Goal: Communication & Community: Share content

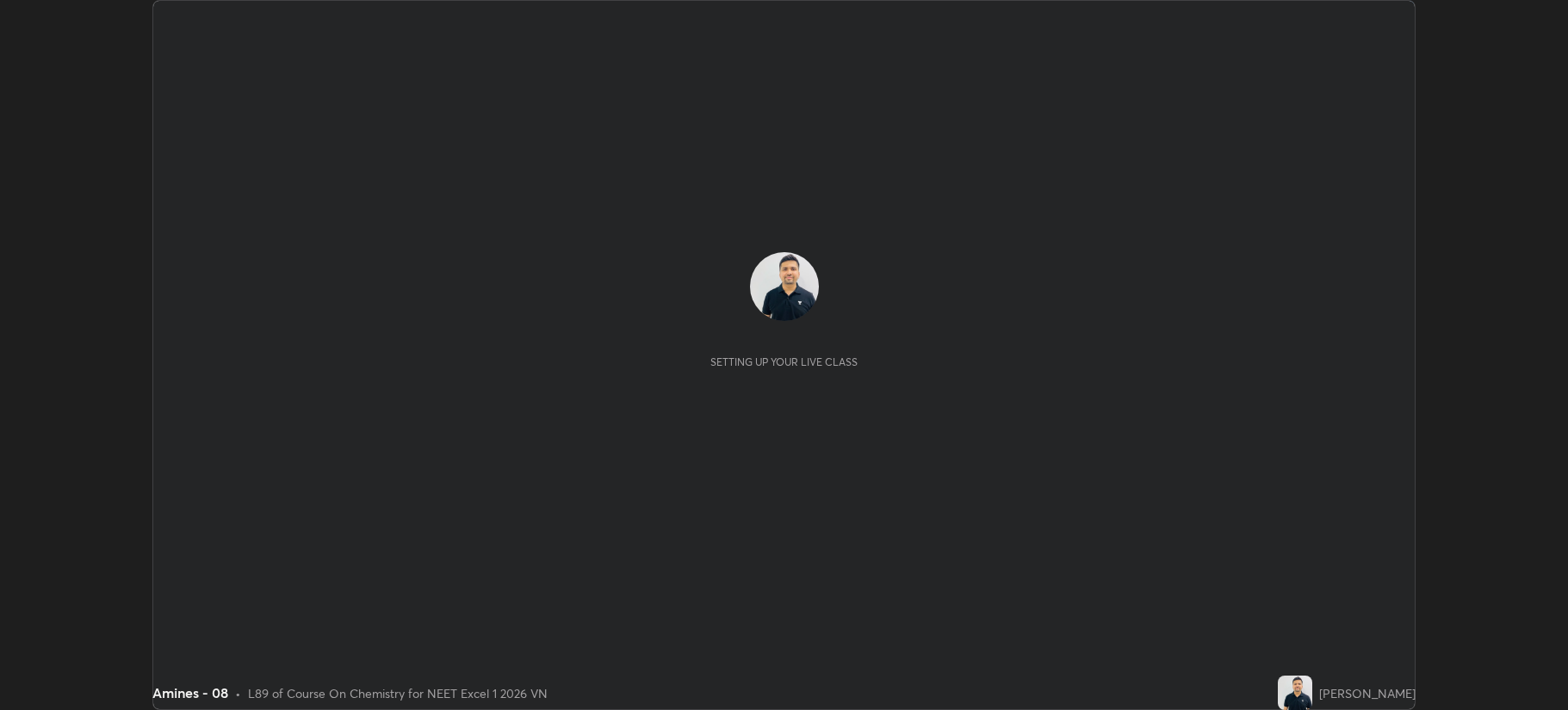
scroll to position [710, 1567]
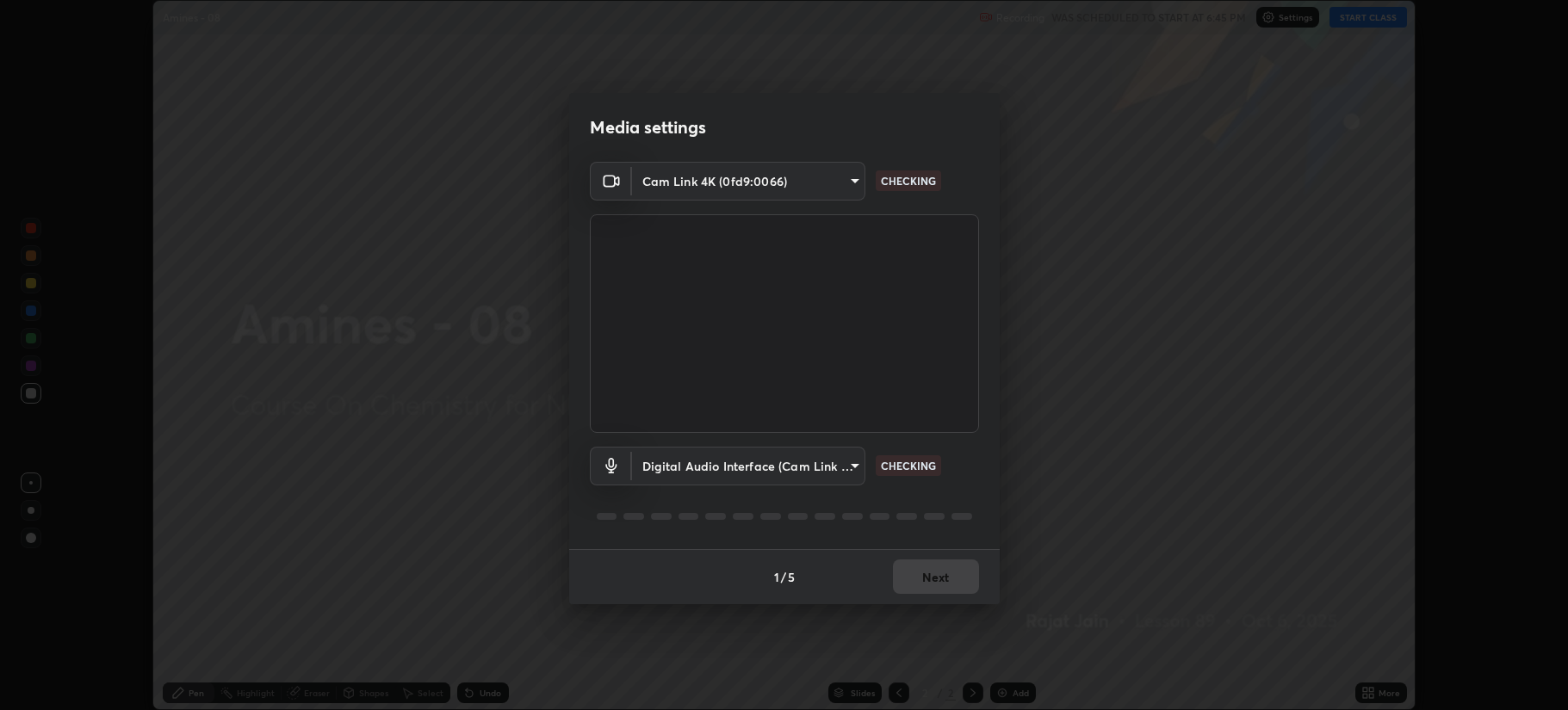
type input "b514d6723dd4d3c471526cd53b1784ca3f70d9044c5aa72a57affb8596088c16"
type input "4b0bcb73a5cd5ad7ac8f15a43def5814917f8cfc26a0fcb8ea41dee10f63b9ca"
click at [932, 574] on button "Next" at bounding box center [936, 576] width 86 height 34
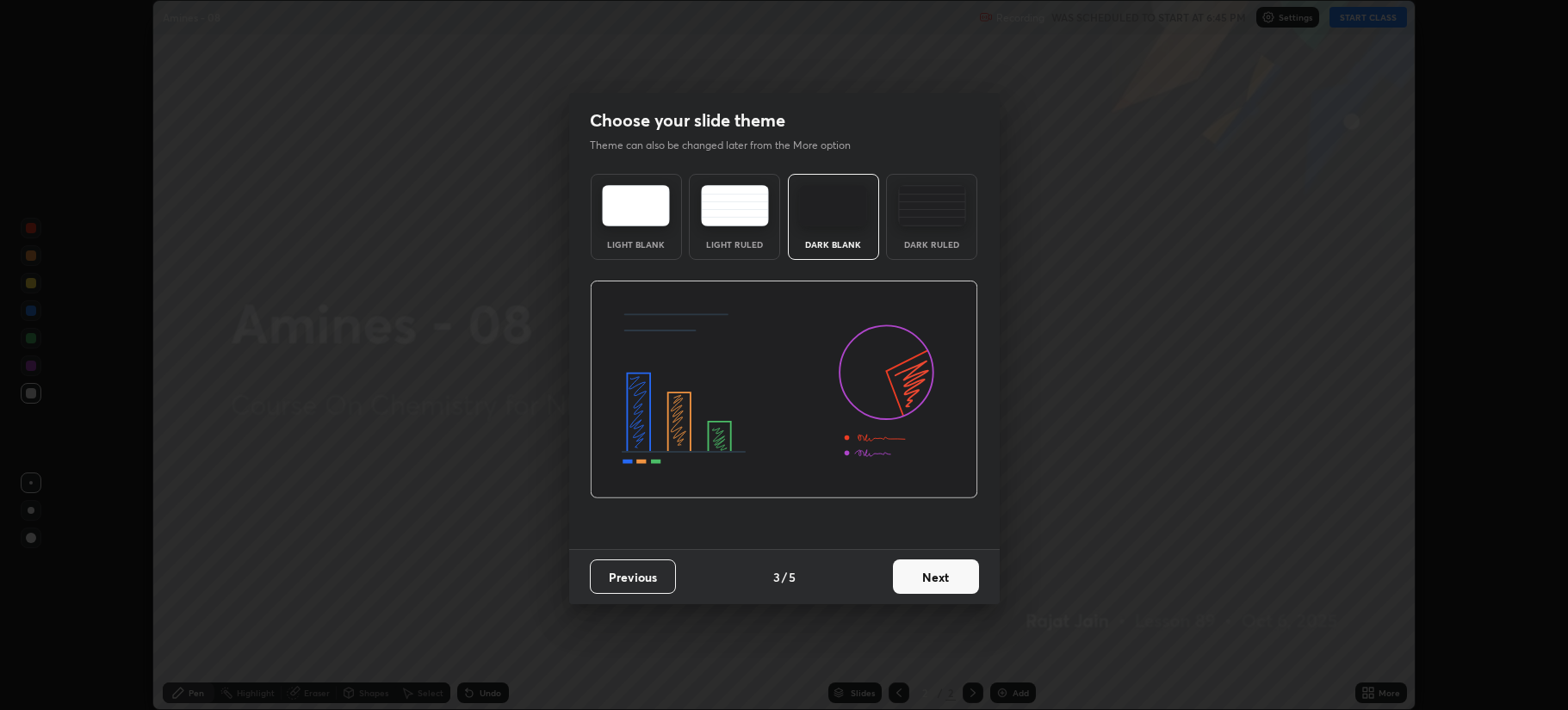
click at [951, 582] on button "Next" at bounding box center [936, 576] width 86 height 34
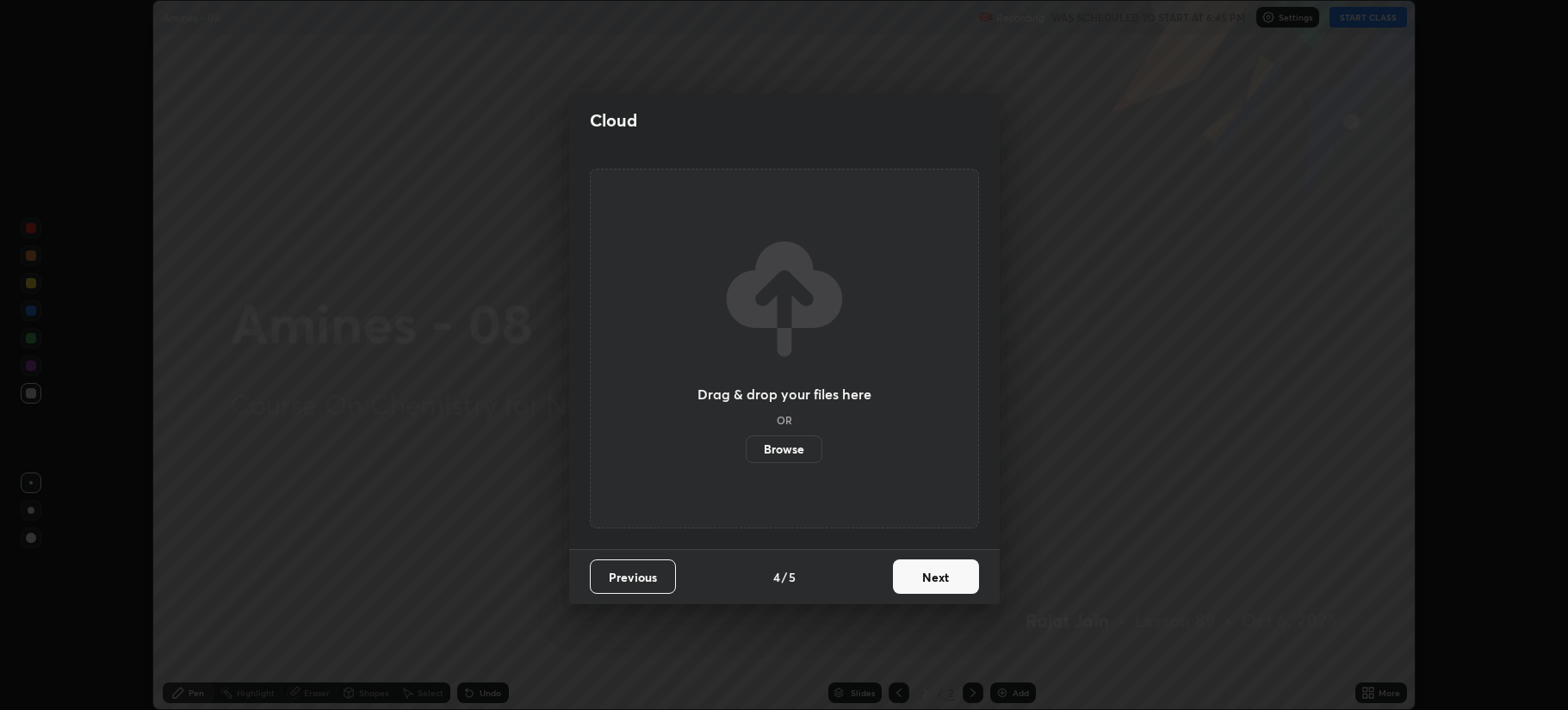
click at [958, 577] on button "Next" at bounding box center [936, 576] width 86 height 34
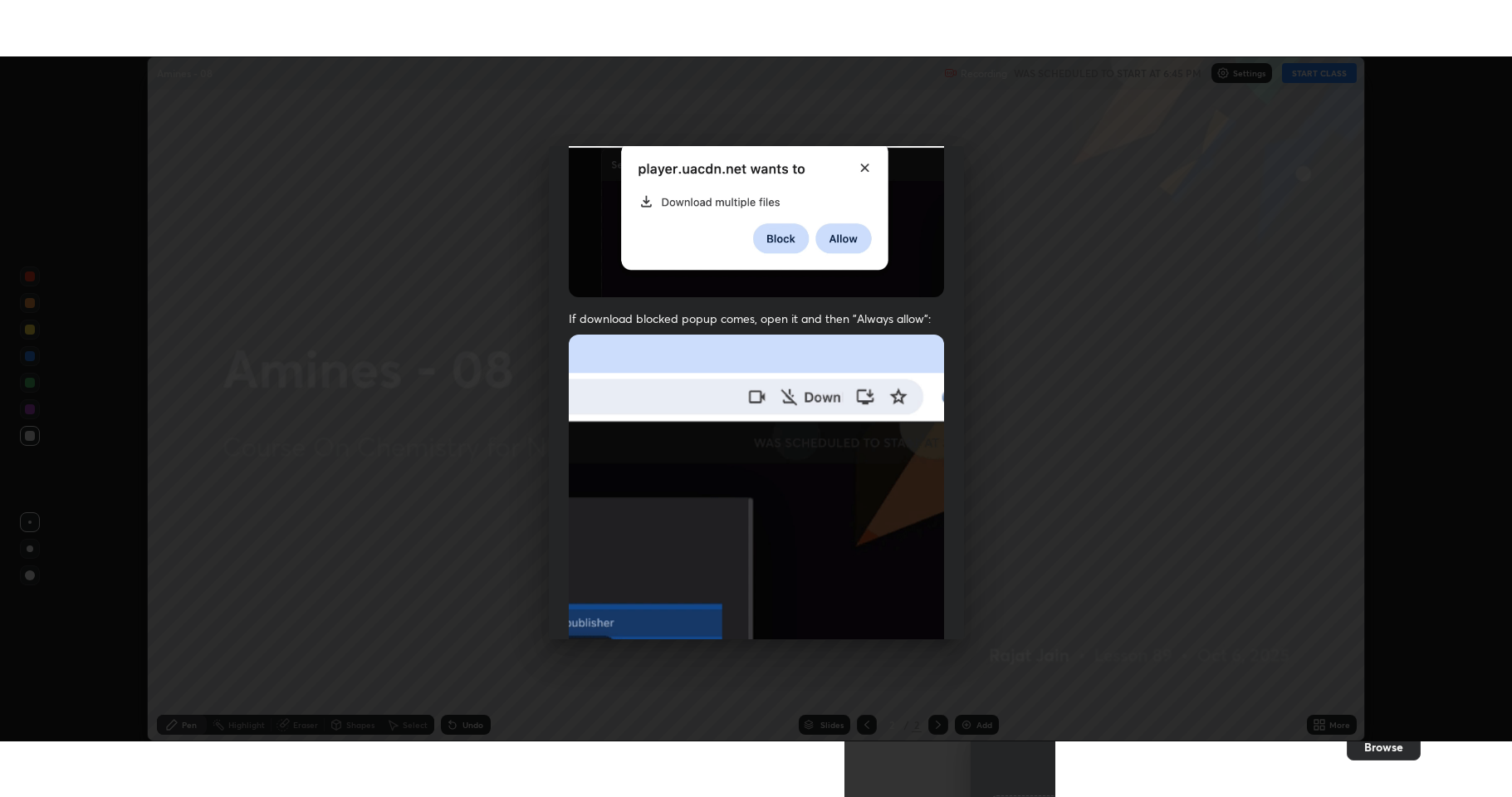
scroll to position [337, 0]
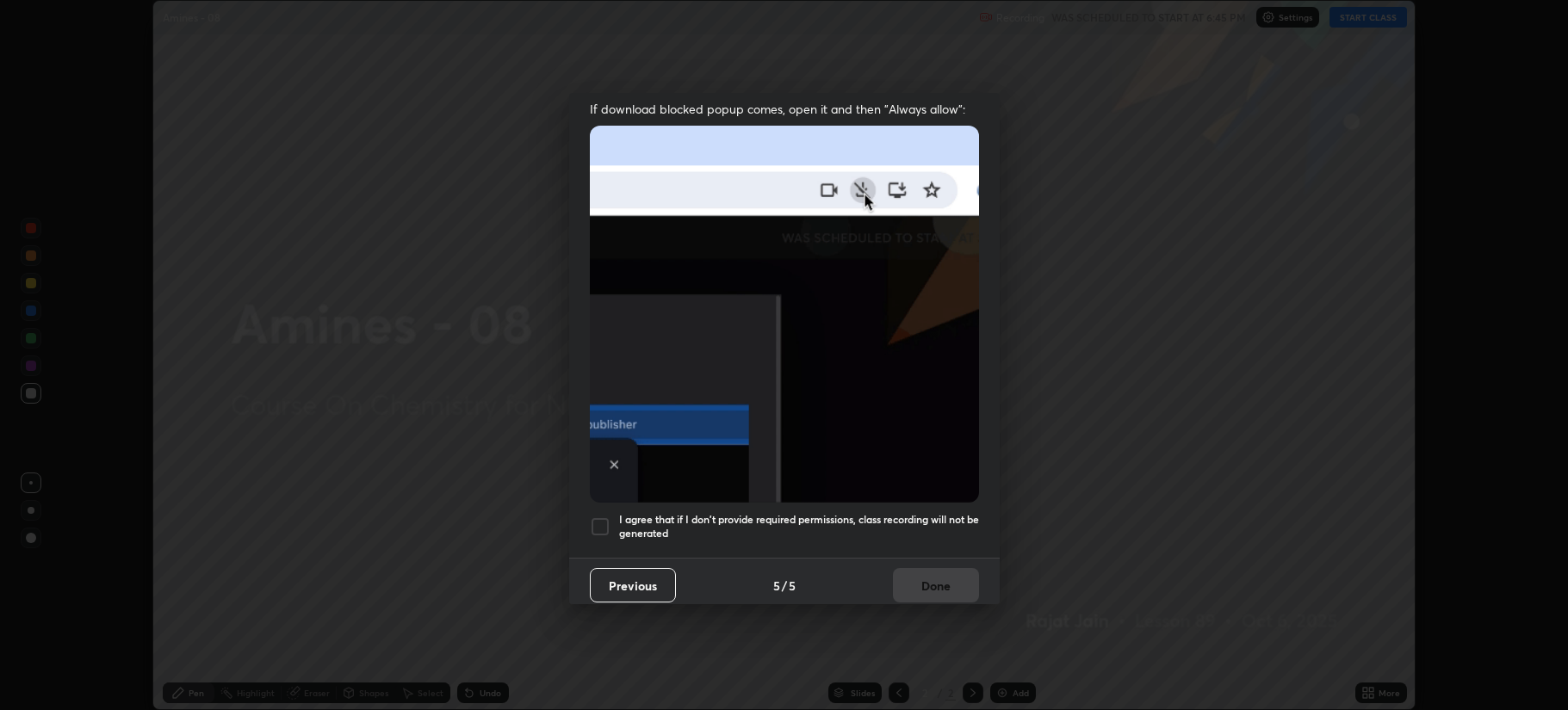
click at [603, 524] on div at bounding box center [600, 526] width 20 height 20
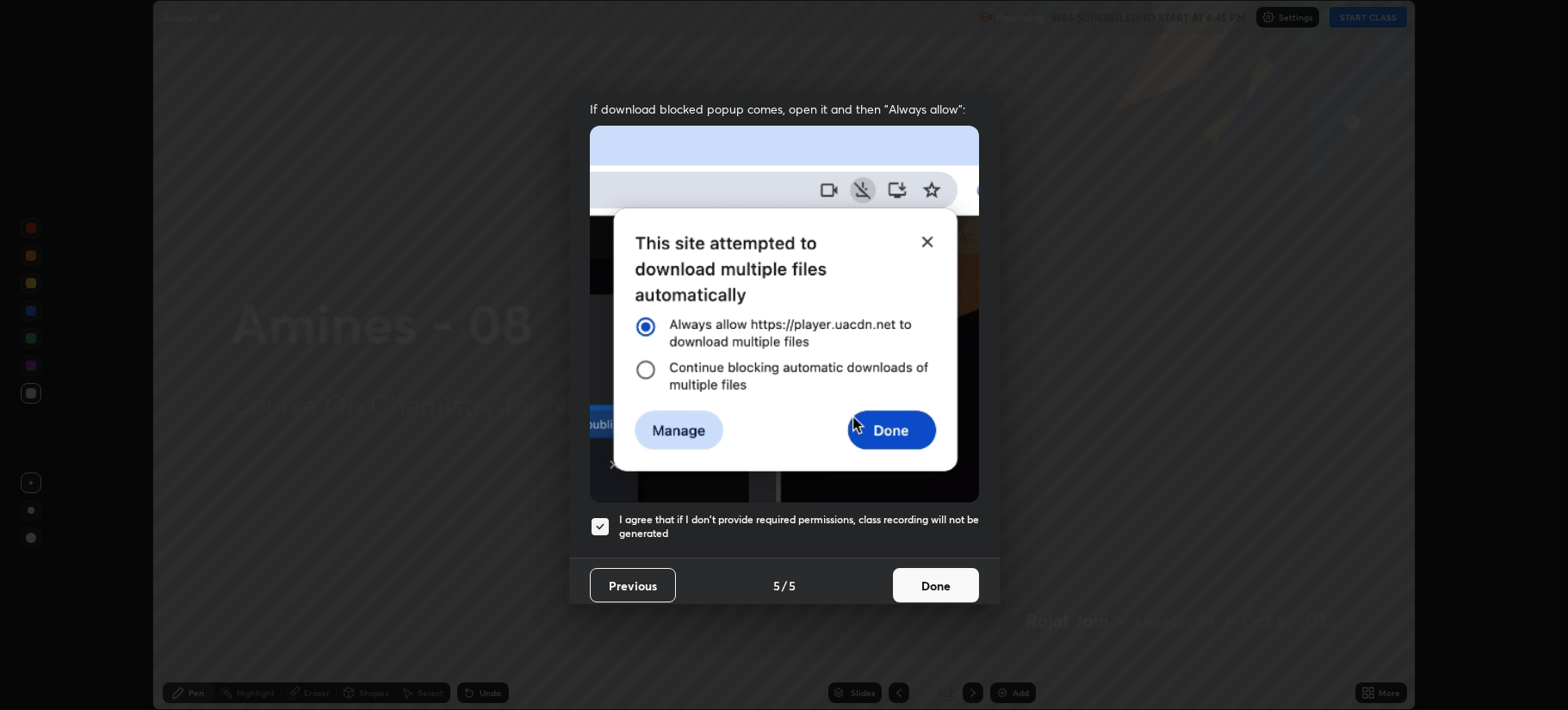
click at [927, 584] on button "Done" at bounding box center [936, 585] width 86 height 34
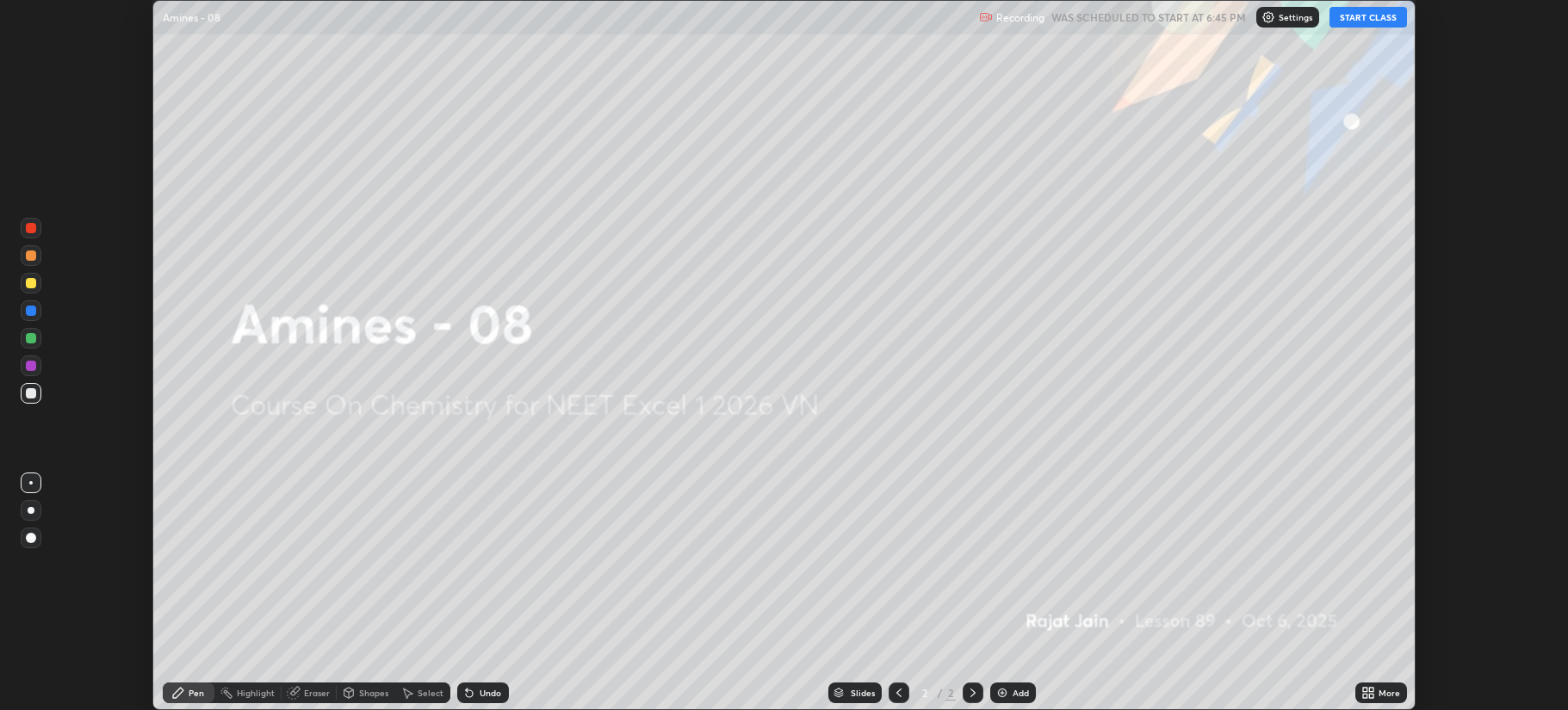
click at [1358, 17] on button "START CLASS" at bounding box center [1368, 17] width 78 height 20
click at [1380, 683] on div "More" at bounding box center [1381, 692] width 51 height 20
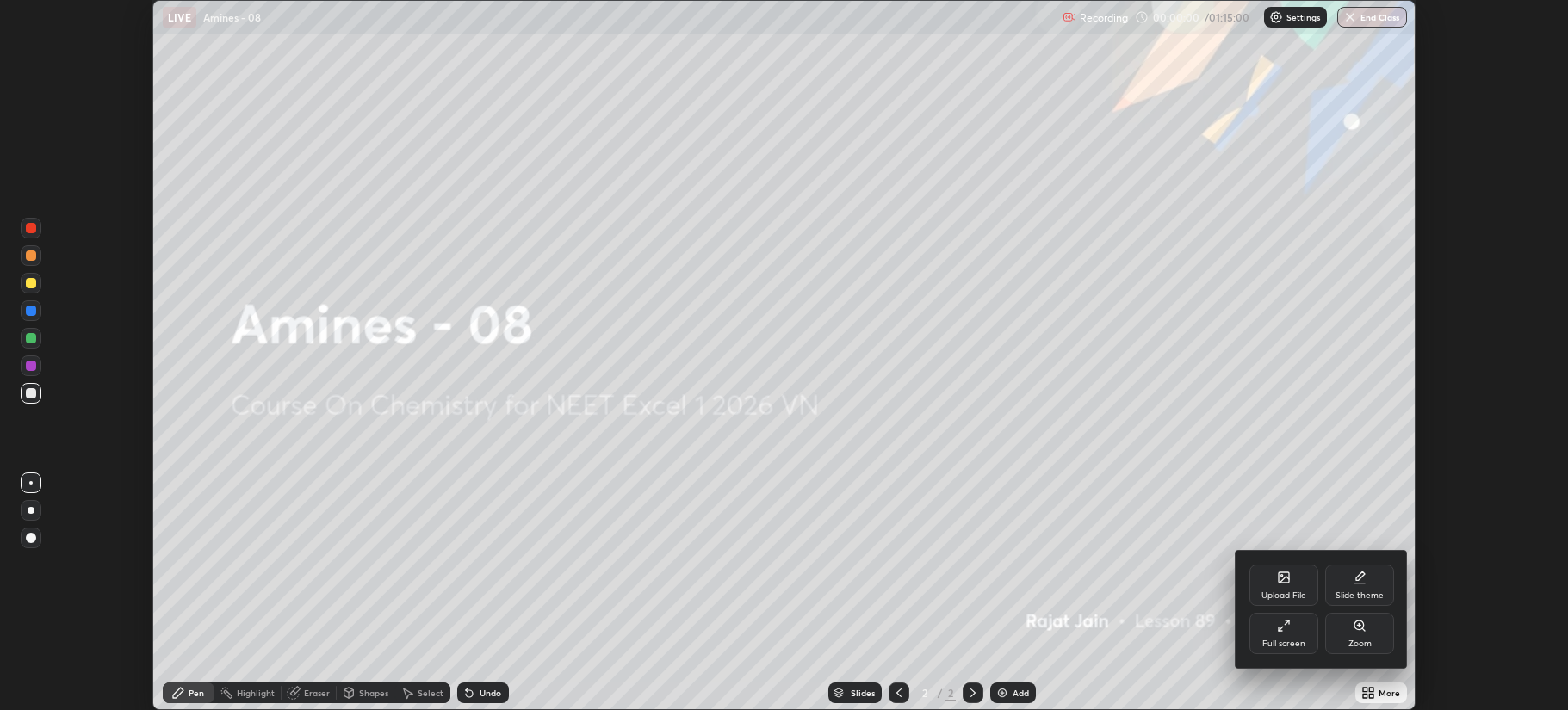
click at [1289, 633] on icon at bounding box center [1284, 626] width 14 height 14
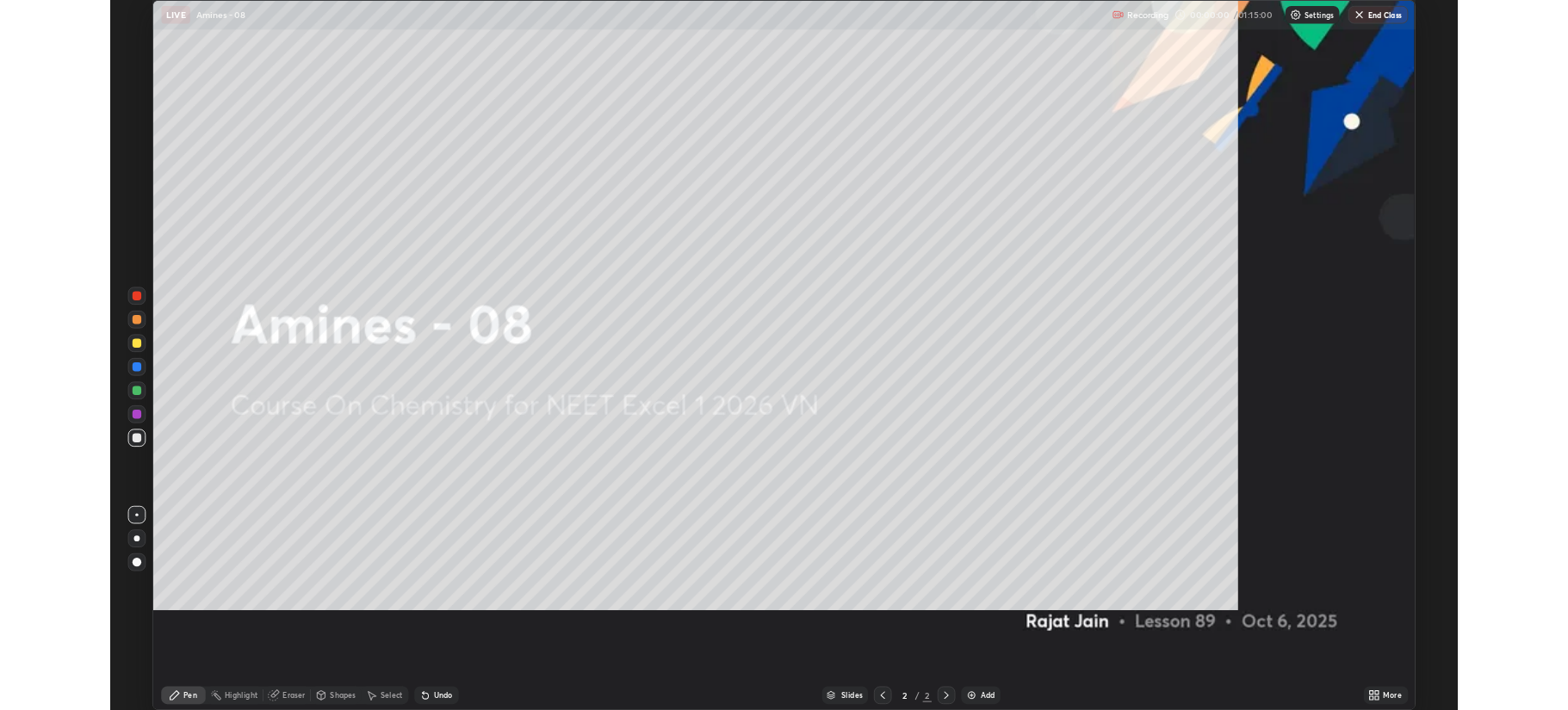
scroll to position [827, 1568]
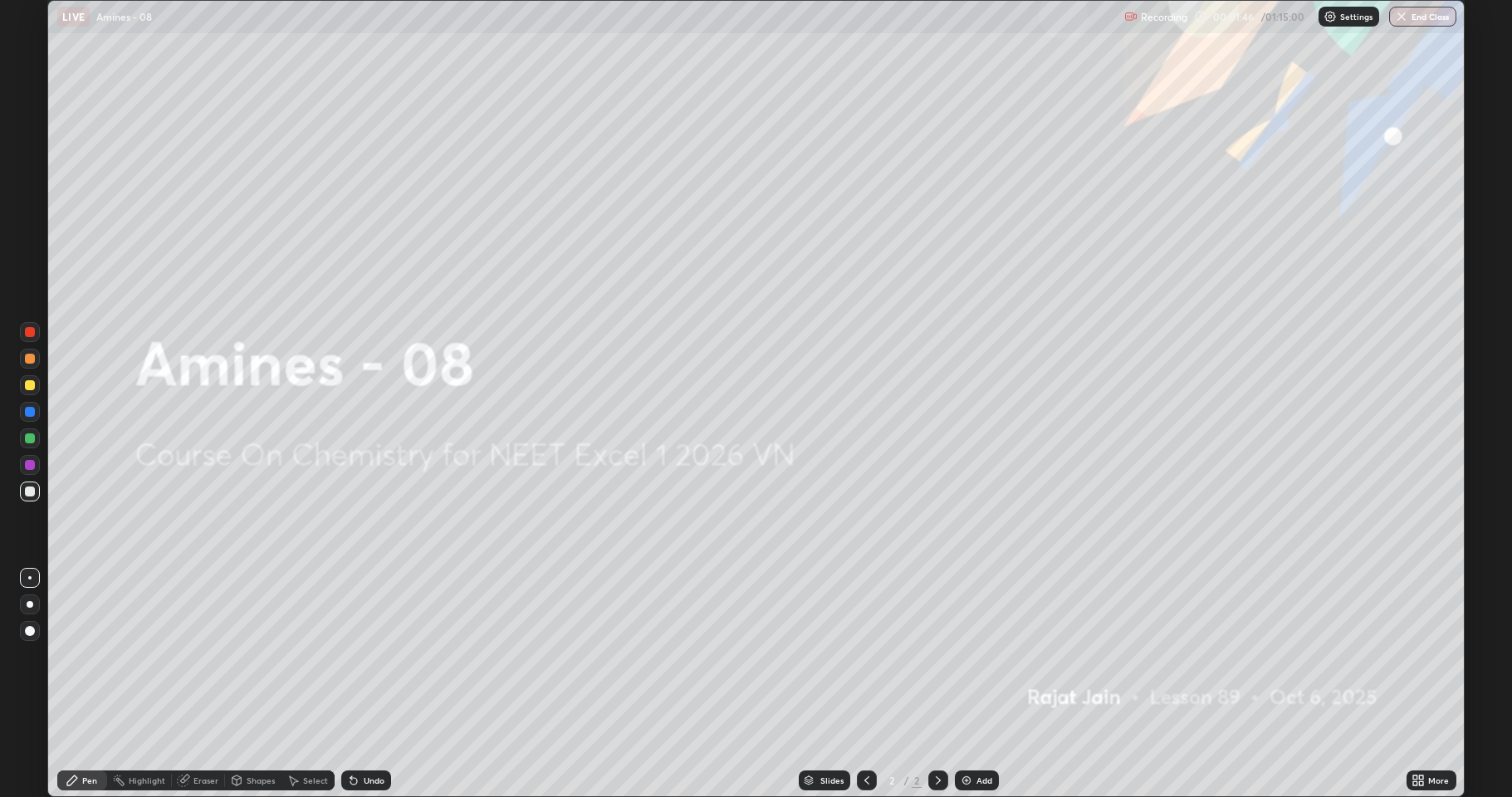
click at [979, 684] on div "Add" at bounding box center [977, 780] width 44 height 20
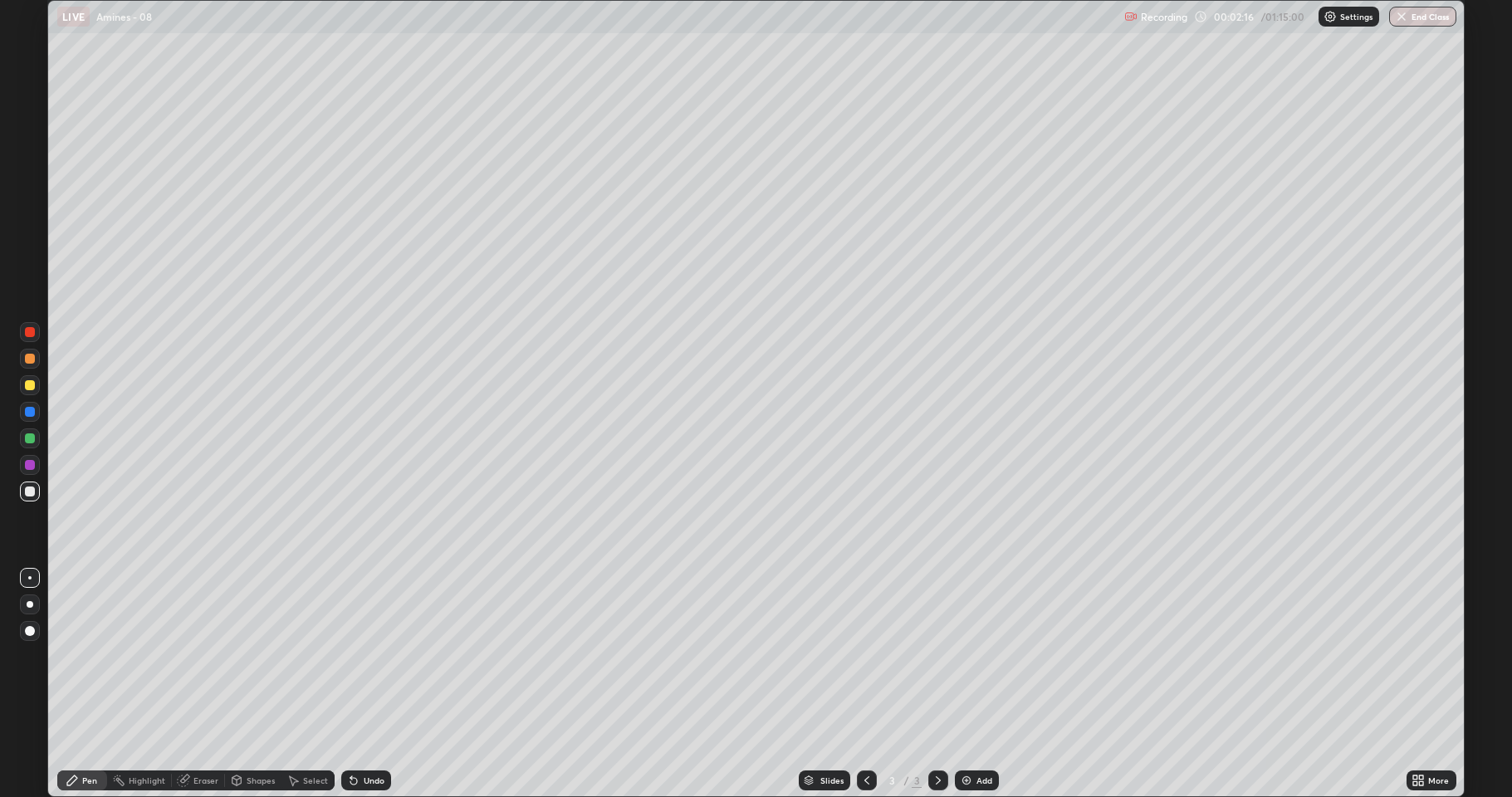
click at [18, 382] on div at bounding box center [29, 384] width 26 height 26
click at [976, 684] on div "Add" at bounding box center [984, 780] width 16 height 9
click at [32, 492] on div at bounding box center [30, 492] width 10 height 10
click at [359, 684] on div "Undo" at bounding box center [366, 780] width 49 height 20
click at [31, 359] on div at bounding box center [30, 359] width 10 height 10
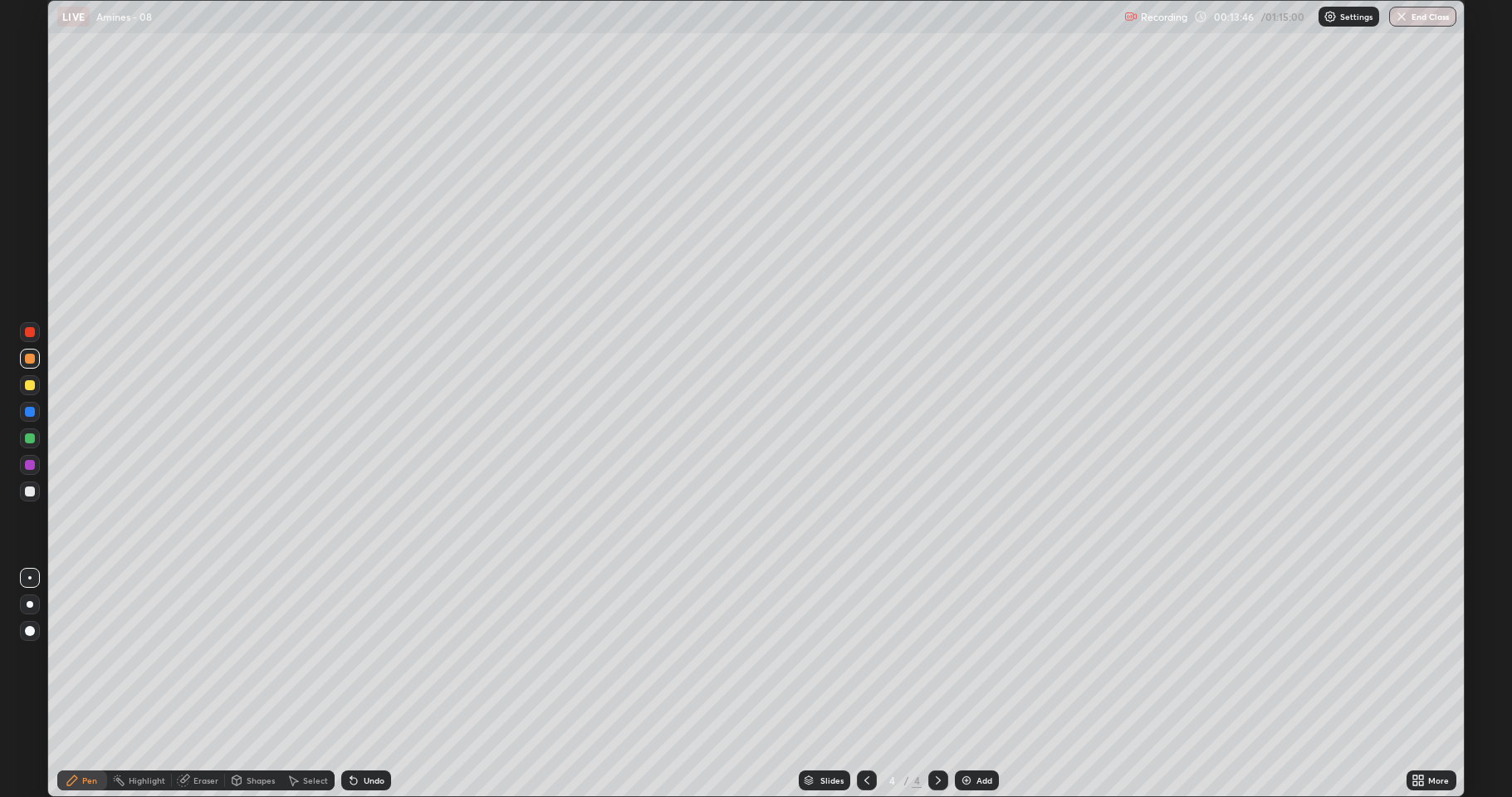
click at [191, 684] on div "Eraser" at bounding box center [199, 780] width 53 height 20
click at [95, 684] on div "Pen" at bounding box center [90, 780] width 15 height 9
click at [190, 684] on div "Eraser" at bounding box center [199, 780] width 53 height 20
click at [75, 684] on icon at bounding box center [72, 781] width 14 height 14
click at [977, 684] on div "Add" at bounding box center [977, 780] width 44 height 20
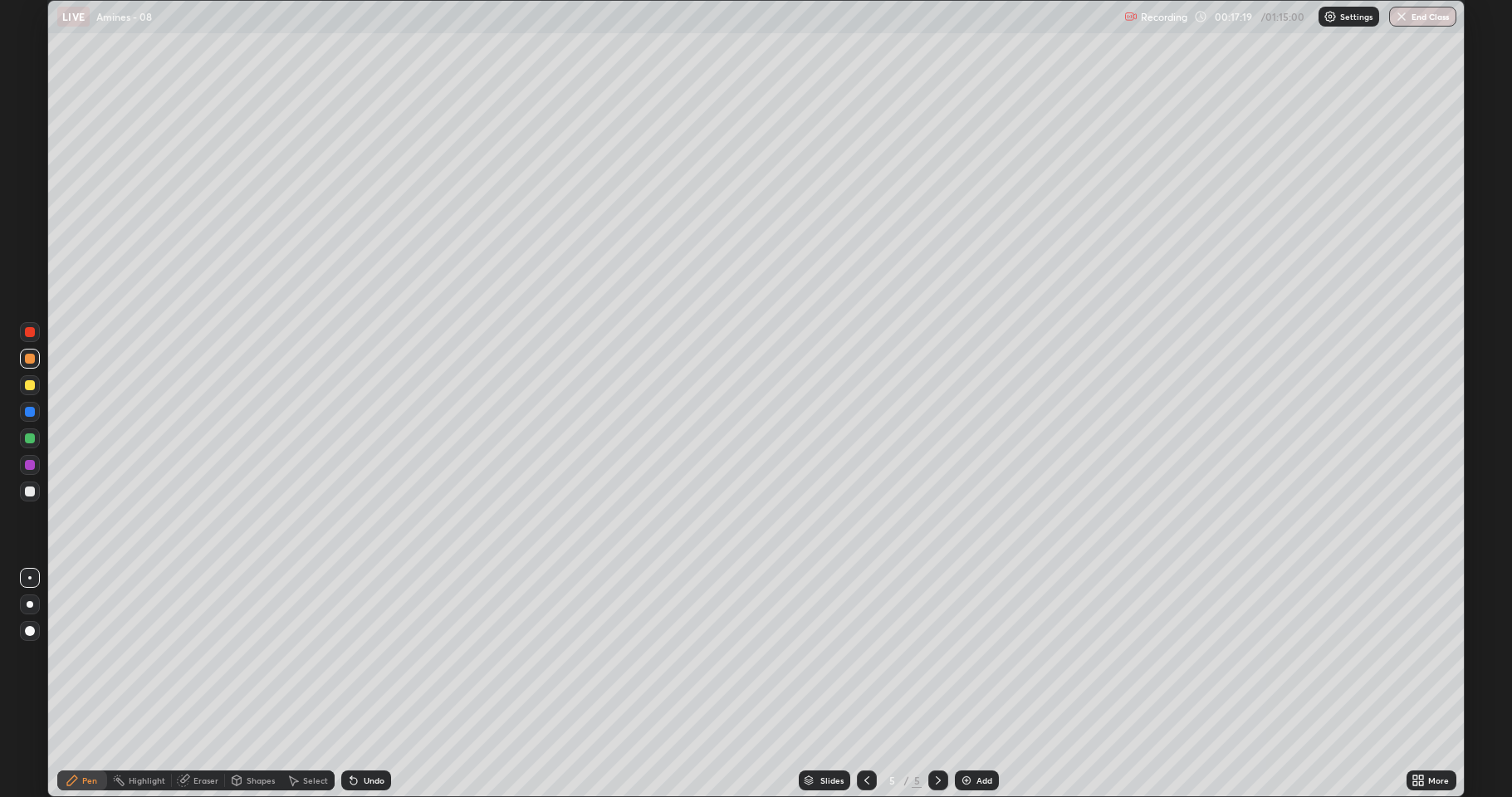
click at [368, 684] on div "Undo" at bounding box center [366, 780] width 49 height 20
click at [364, 684] on div "Undo" at bounding box center [374, 780] width 20 height 9
click at [971, 684] on img at bounding box center [967, 781] width 14 height 14
click at [22, 496] on div at bounding box center [29, 491] width 20 height 20
click at [865, 684] on icon at bounding box center [867, 780] width 5 height 9
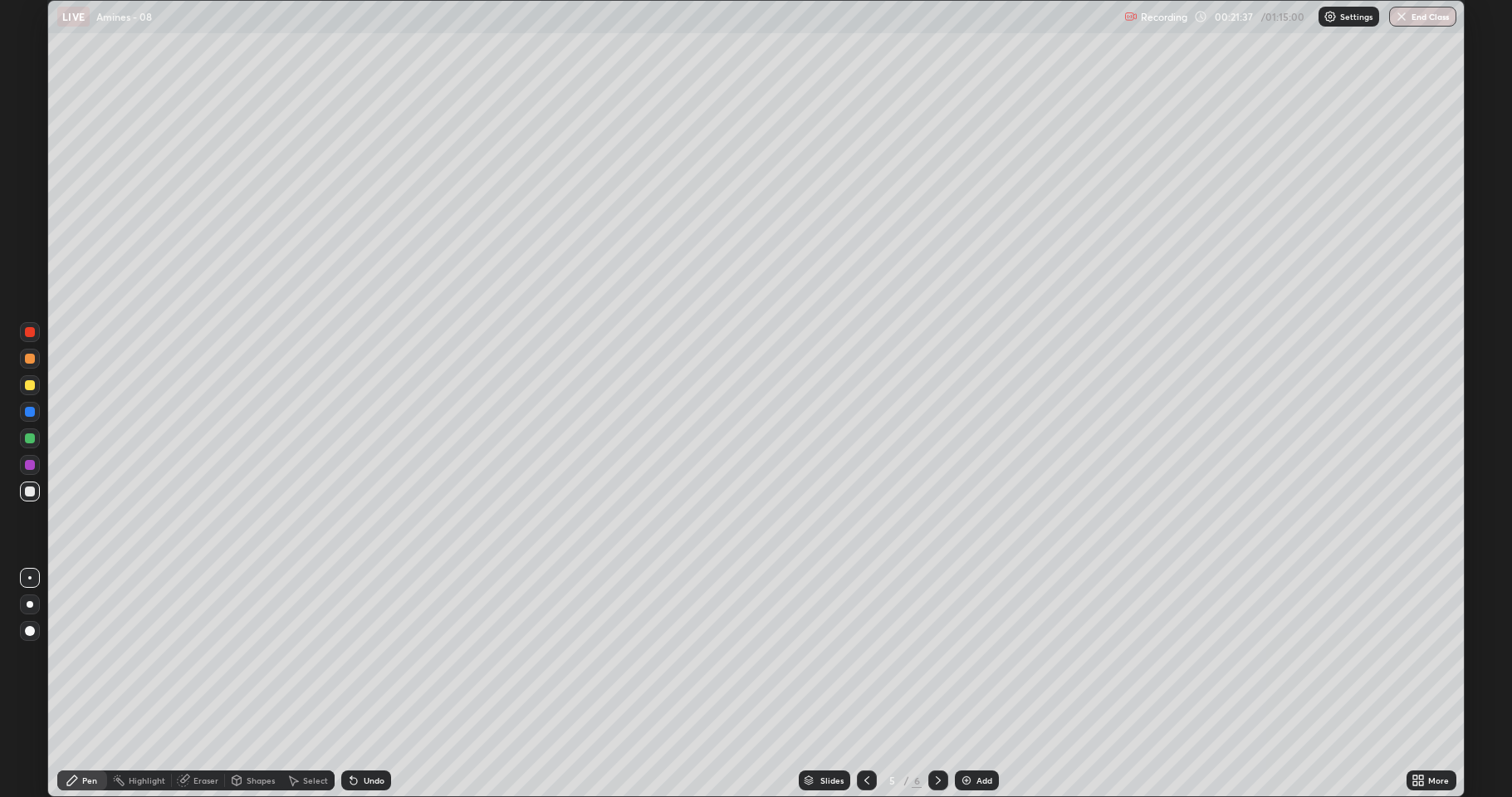
click at [977, 684] on div "Add" at bounding box center [984, 780] width 16 height 9
click at [975, 684] on div "Add" at bounding box center [977, 780] width 44 height 20
click at [969, 684] on img at bounding box center [967, 781] width 14 height 14
click at [360, 684] on div "Undo" at bounding box center [366, 780] width 49 height 20
click at [967, 684] on img at bounding box center [967, 781] width 14 height 14
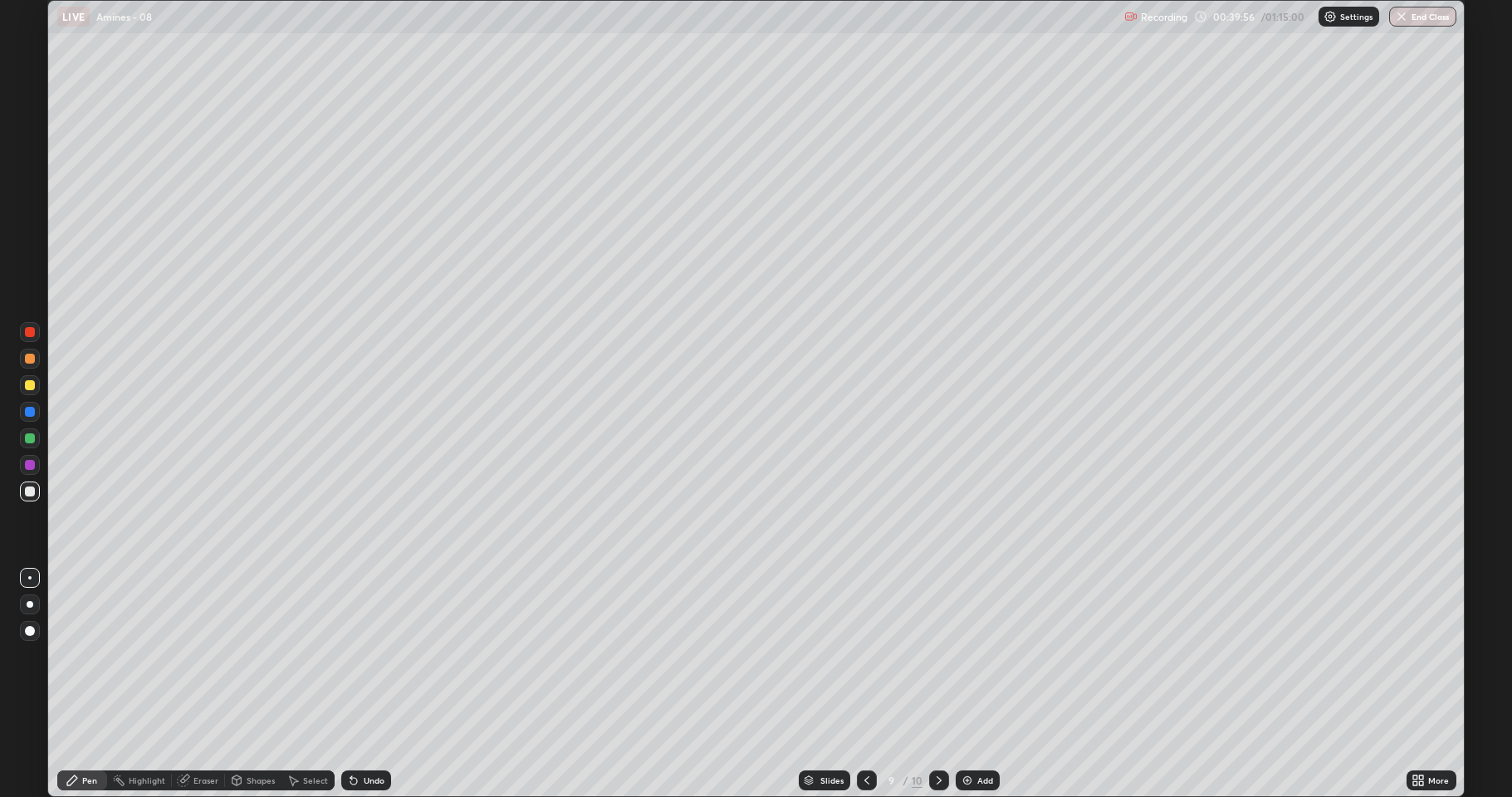
click at [983, 684] on div "Add" at bounding box center [985, 780] width 16 height 9
click at [1422, 684] on icon at bounding box center [1422, 777] width 4 height 4
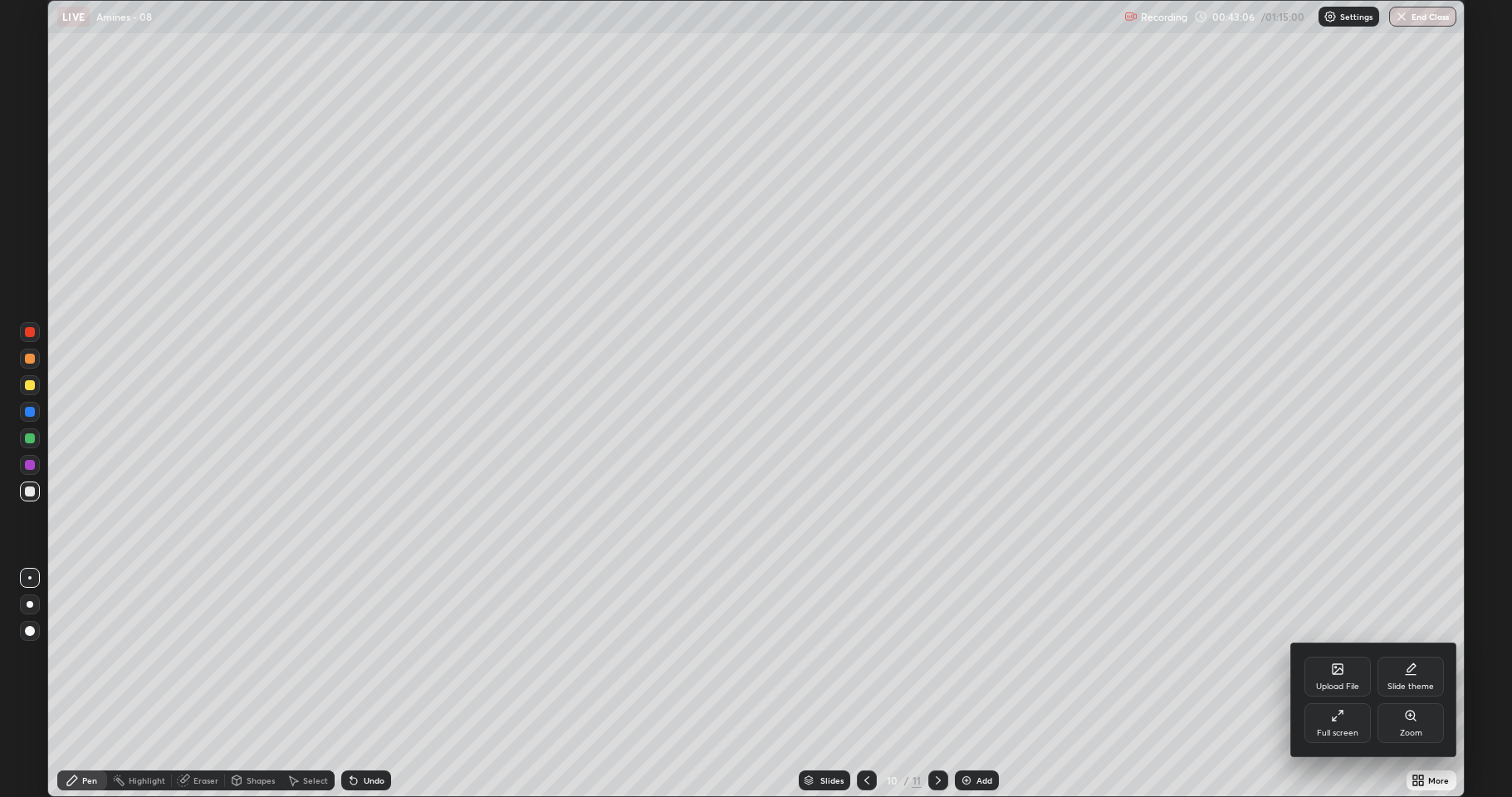
click at [1342, 684] on div "Full screen" at bounding box center [1338, 723] width 67 height 40
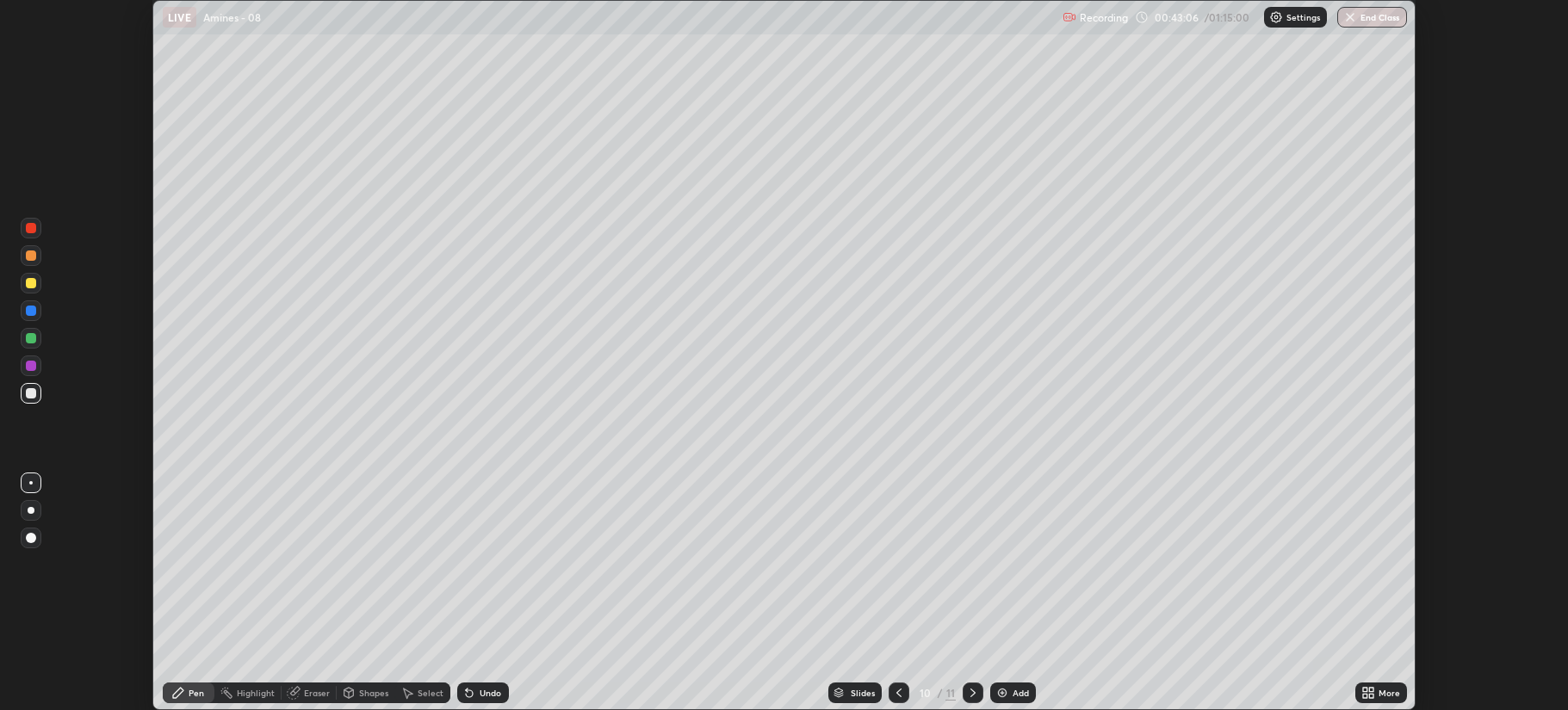
scroll to position [85383, 84545]
click at [1365, 16] on button "End Class" at bounding box center [1373, 17] width 68 height 20
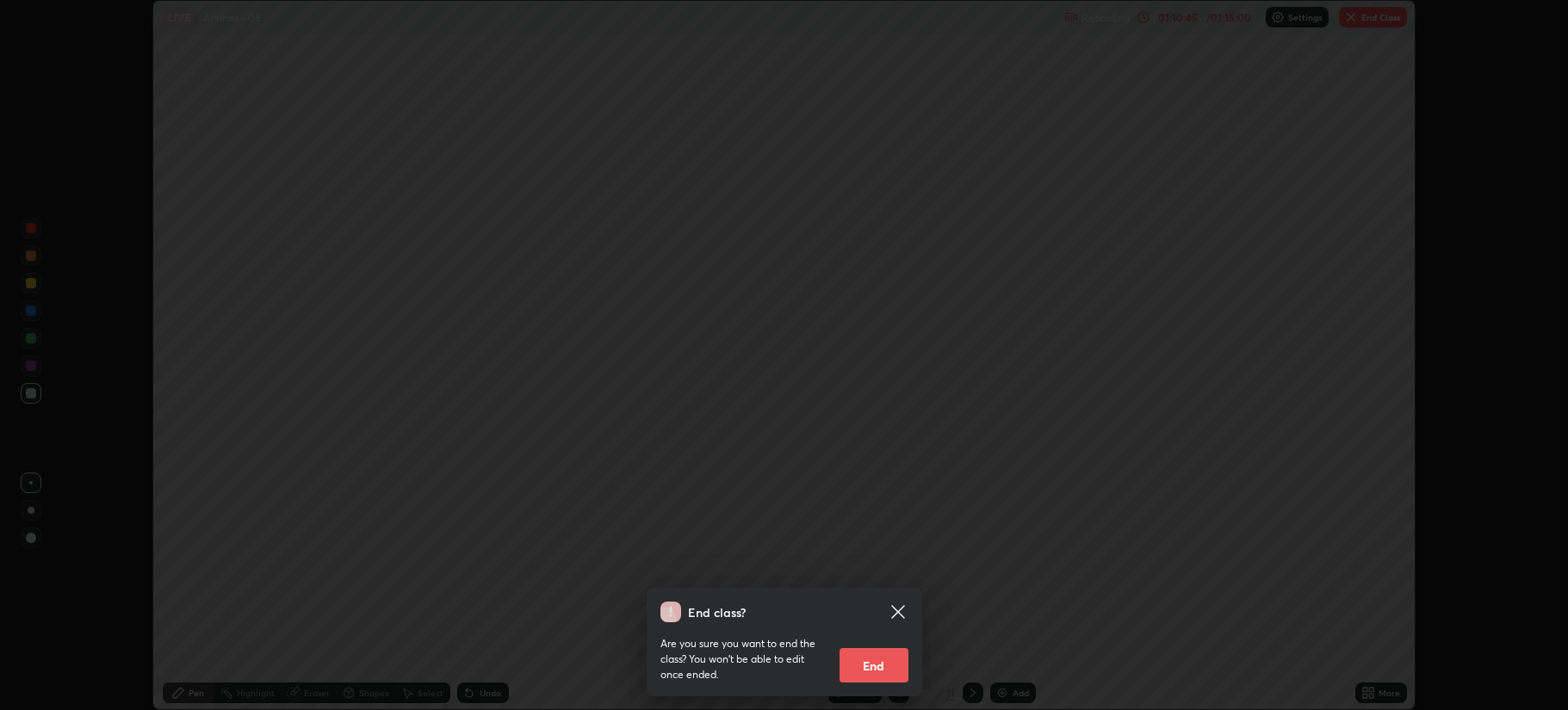
click at [875, 658] on button "End" at bounding box center [874, 665] width 69 height 34
